Goal: Transaction & Acquisition: Book appointment/travel/reservation

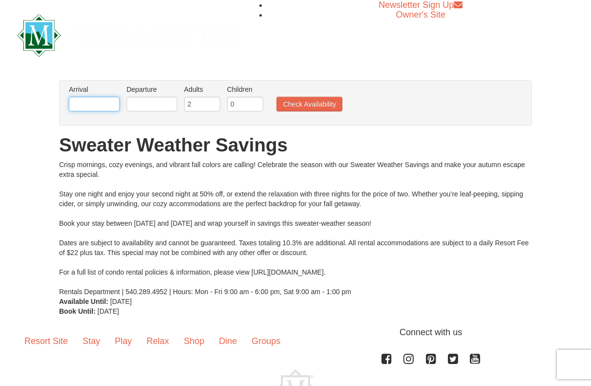
click at [105, 103] on input "text" at bounding box center [94, 104] width 51 height 15
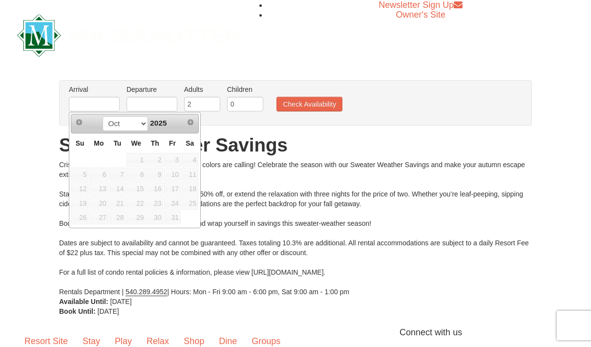
click at [176, 175] on span "10" at bounding box center [172, 174] width 17 height 14
click at [295, 175] on div "Crisp mornings, cozy evenings, and vibrant fall colors are calling! Celebrate t…" at bounding box center [295, 228] width 473 height 137
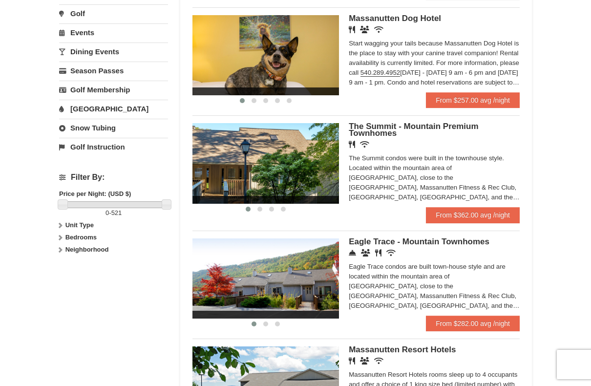
scroll to position [331, 0]
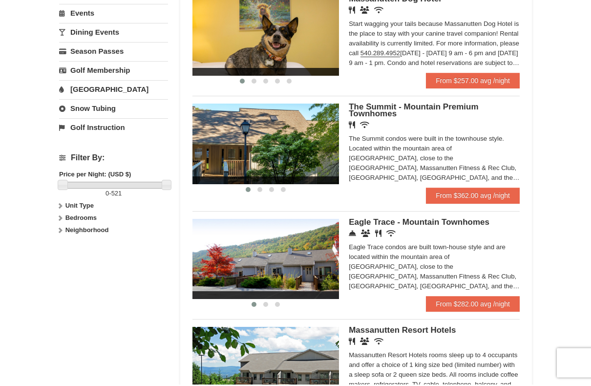
click at [83, 218] on strong "Bedrooms" at bounding box center [80, 219] width 31 height 7
click at [85, 239] on div "Studio 1 Bedroom 2 Bedrooms 3 Bedrooms 4 Bedrooms 5 + Bedrooms" at bounding box center [113, 261] width 109 height 68
click at [63, 240] on input "checkbox" at bounding box center [62, 243] width 6 height 6
checkbox input "true"
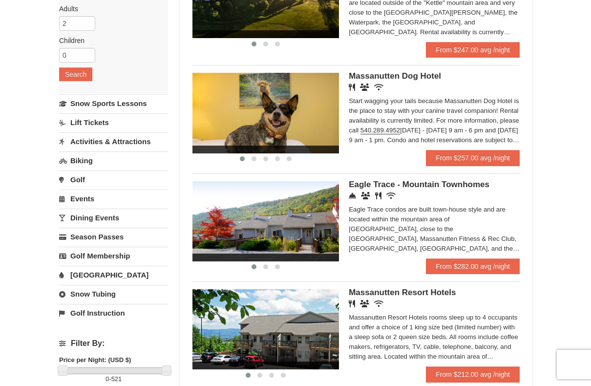
scroll to position [285, 0]
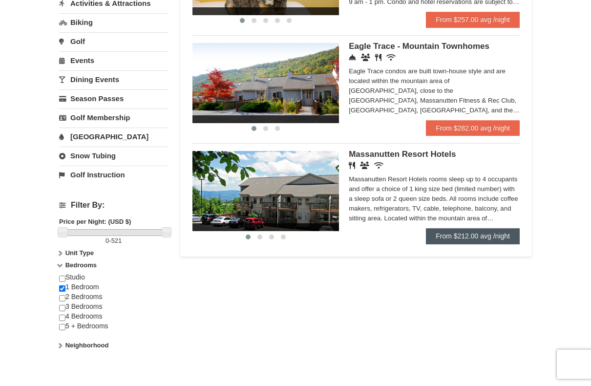
click at [452, 234] on link "From $212.00 avg /night" at bounding box center [473, 237] width 94 height 16
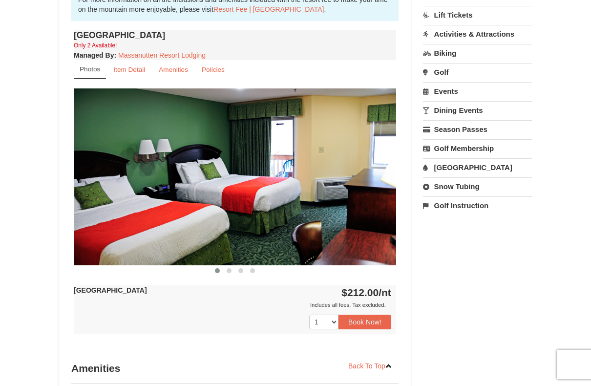
scroll to position [344, 0]
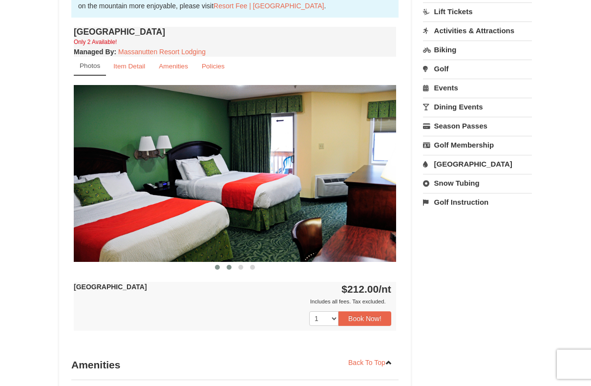
click at [229, 267] on span at bounding box center [229, 267] width 5 height 5
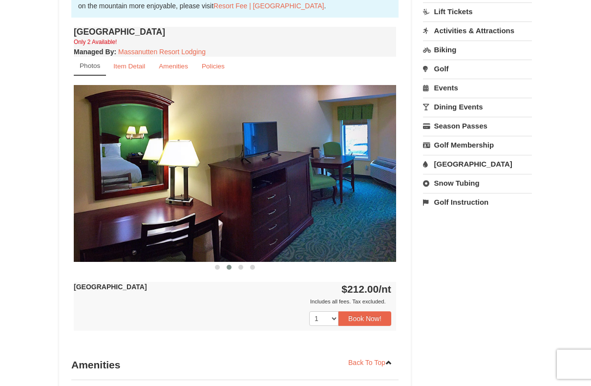
scroll to position [345, 0]
click at [242, 269] on button at bounding box center [241, 267] width 12 height 10
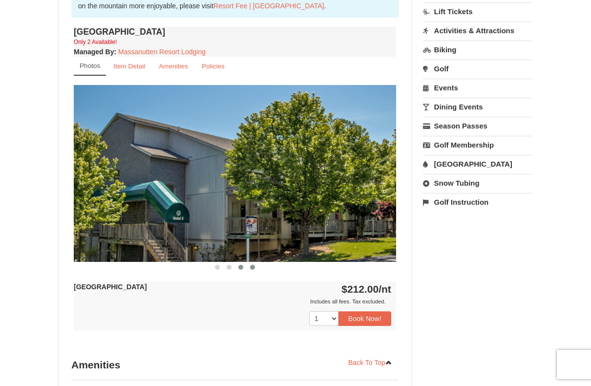
click at [251, 269] on span at bounding box center [252, 267] width 5 height 5
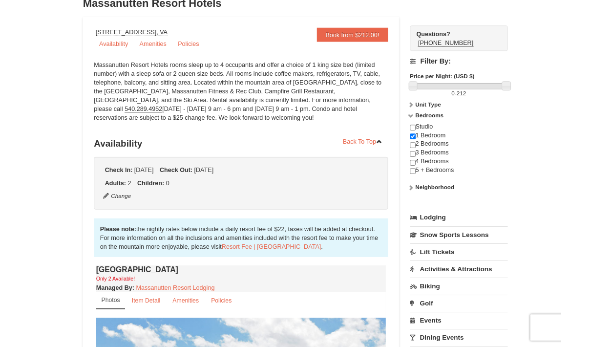
scroll to position [0, 0]
